Goal: Transaction & Acquisition: Purchase product/service

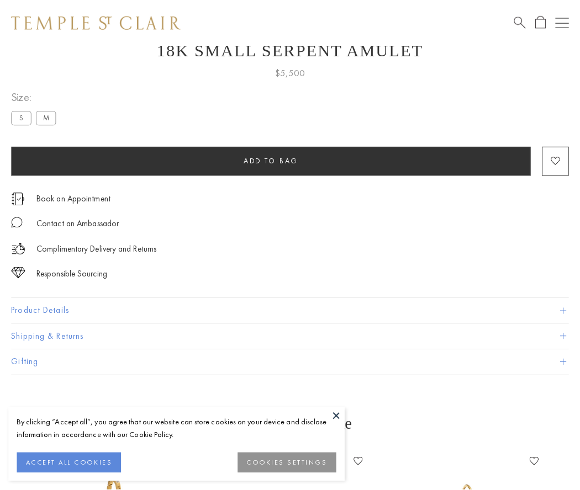
scroll to position [44, 0]
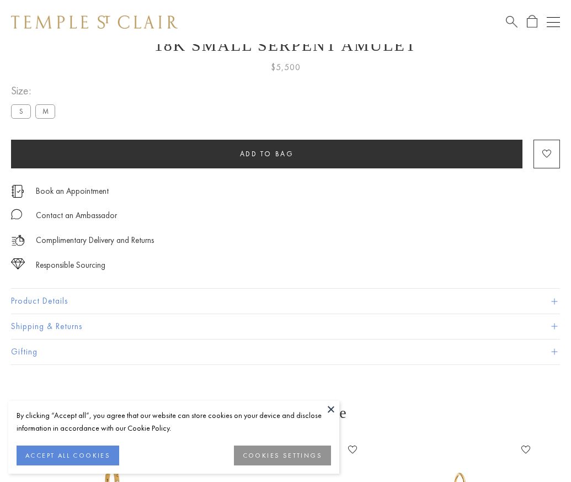
click at [267, 154] on span "Add to bag" at bounding box center [267, 153] width 54 height 9
